Goal: Check status

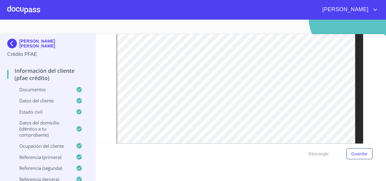
scroll to position [1455, 0]
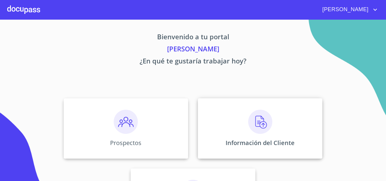
click at [232, 124] on div "Información del Cliente" at bounding box center [260, 128] width 125 height 60
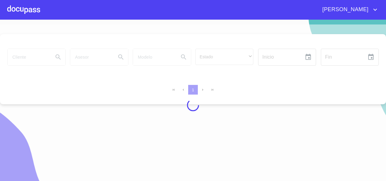
click at [21, 62] on div at bounding box center [193, 104] width 386 height 161
click at [225, 52] on div at bounding box center [193, 104] width 386 height 161
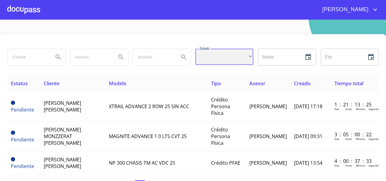
click at [225, 52] on div "​" at bounding box center [224, 57] width 58 height 16
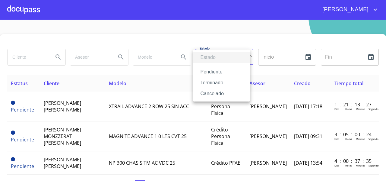
click at [206, 83] on li "Terminado" at bounding box center [221, 82] width 57 height 11
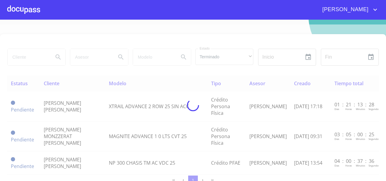
click at [1, 60] on div at bounding box center [193, 104] width 386 height 161
click at [17, 58] on div at bounding box center [193, 104] width 386 height 161
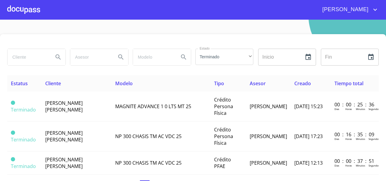
click at [15, 61] on input "search" at bounding box center [28, 57] width 41 height 16
click at [61, 61] on button "Search" at bounding box center [58, 57] width 14 height 14
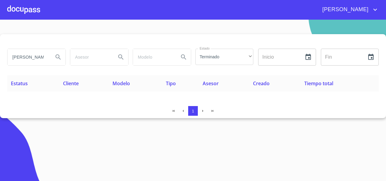
click at [18, 58] on input "[PERSON_NAME]" at bounding box center [28, 57] width 41 height 16
click at [31, 58] on input "[PERSON_NAME]" at bounding box center [28, 57] width 41 height 16
click at [41, 58] on input "[PERSON_NAME]" at bounding box center [28, 57] width 41 height 16
type input "[PERSON_NAME] [PERSON_NAME]"
click at [55, 56] on icon "Search" at bounding box center [58, 56] width 7 height 7
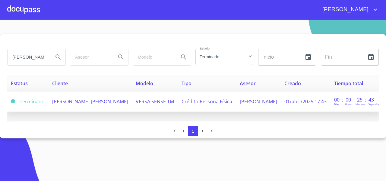
click at [54, 101] on span "[PERSON_NAME] [PERSON_NAME]" at bounding box center [90, 101] width 76 height 7
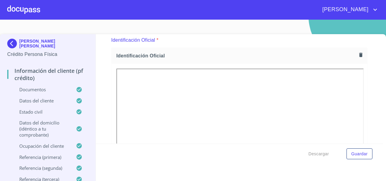
scroll to position [63, 0]
